Goal: Find specific page/section: Find specific page/section

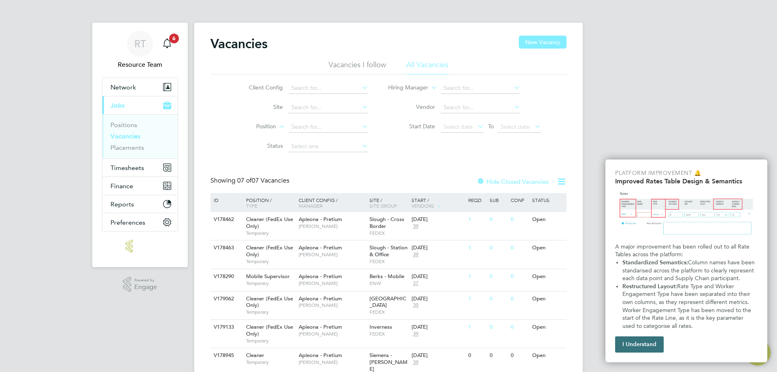
click at [654, 348] on button "I Understand" at bounding box center [639, 344] width 49 height 16
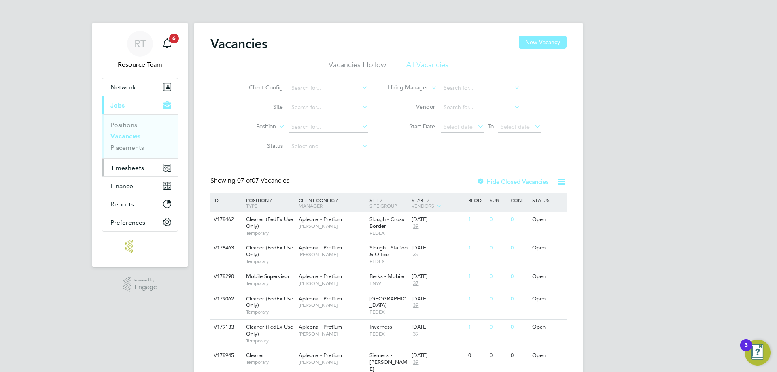
click at [115, 171] on span "Timesheets" at bounding box center [127, 168] width 34 height 8
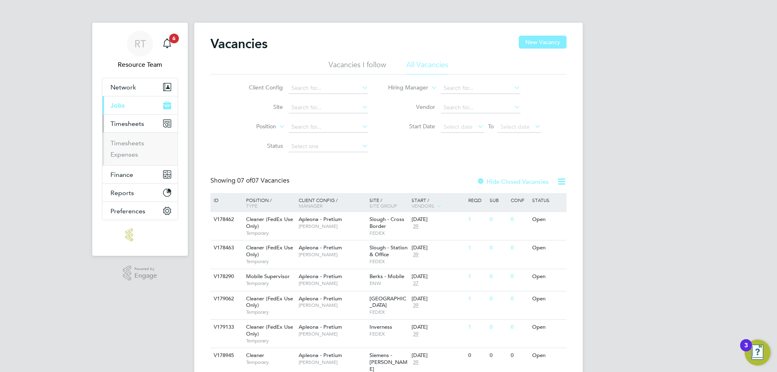
click at [130, 148] on li "Timesheets" at bounding box center [140, 144] width 61 height 11
click at [132, 145] on link "Timesheets" at bounding box center [127, 143] width 34 height 8
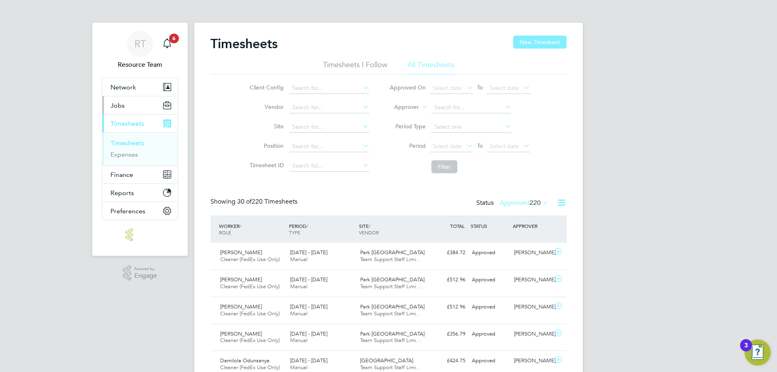
click at [131, 102] on button "Jobs" at bounding box center [139, 105] width 75 height 18
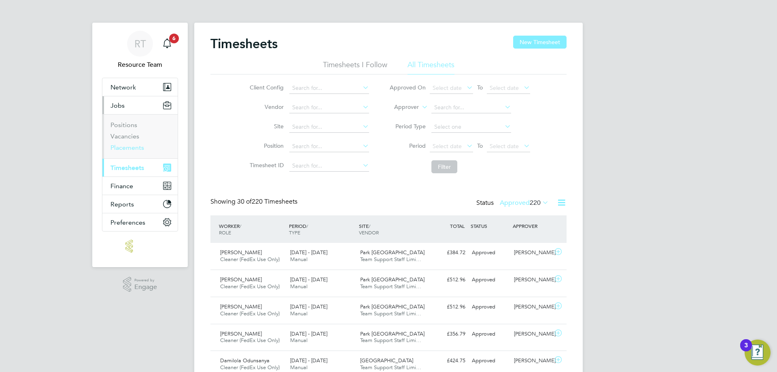
click at [133, 145] on link "Placements" at bounding box center [127, 148] width 34 height 8
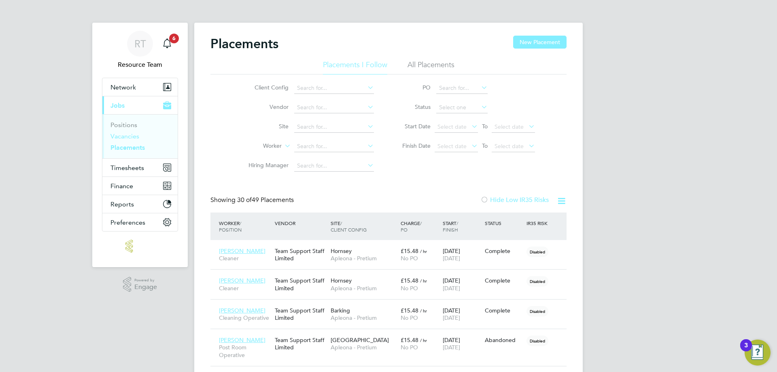
click at [133, 133] on link "Vacancies" at bounding box center [124, 136] width 29 height 8
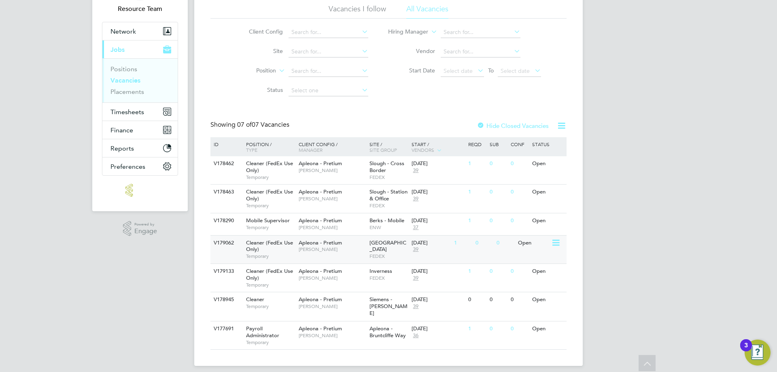
click at [478, 250] on div "0" at bounding box center [483, 242] width 21 height 15
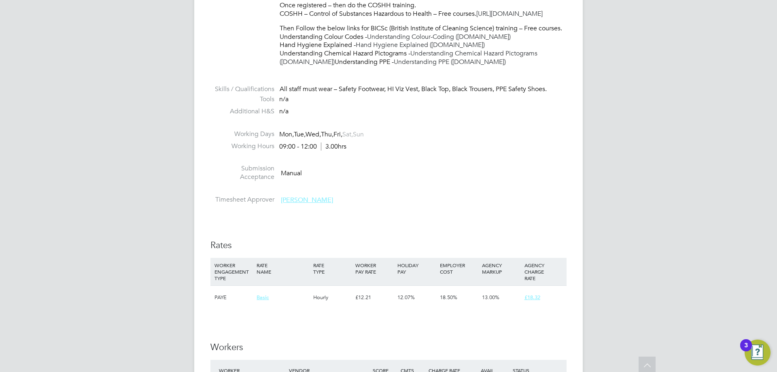
scroll to position [485, 0]
